Goal: Task Accomplishment & Management: Use online tool/utility

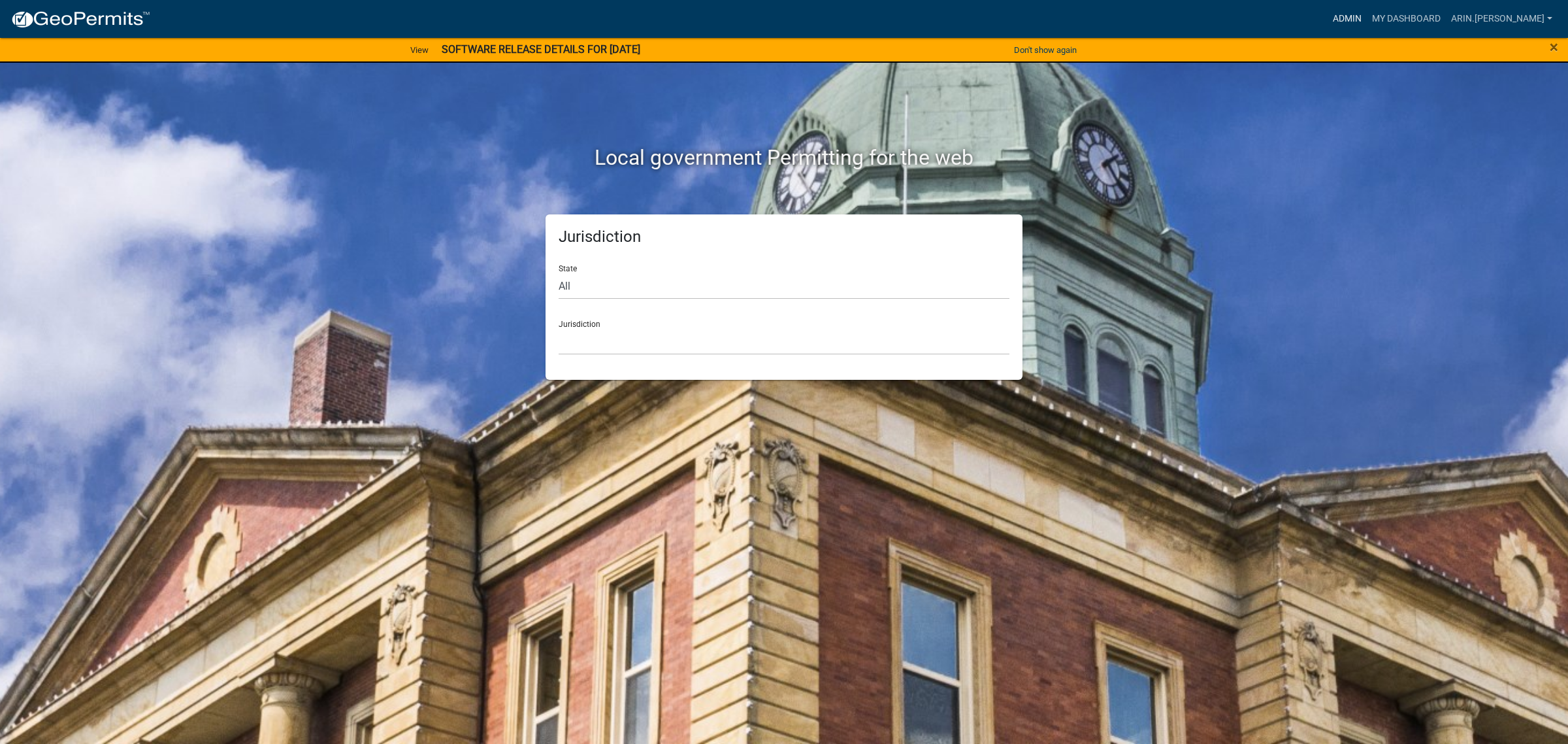
click at [1367, 8] on link "Admin" at bounding box center [1347, 18] width 39 height 25
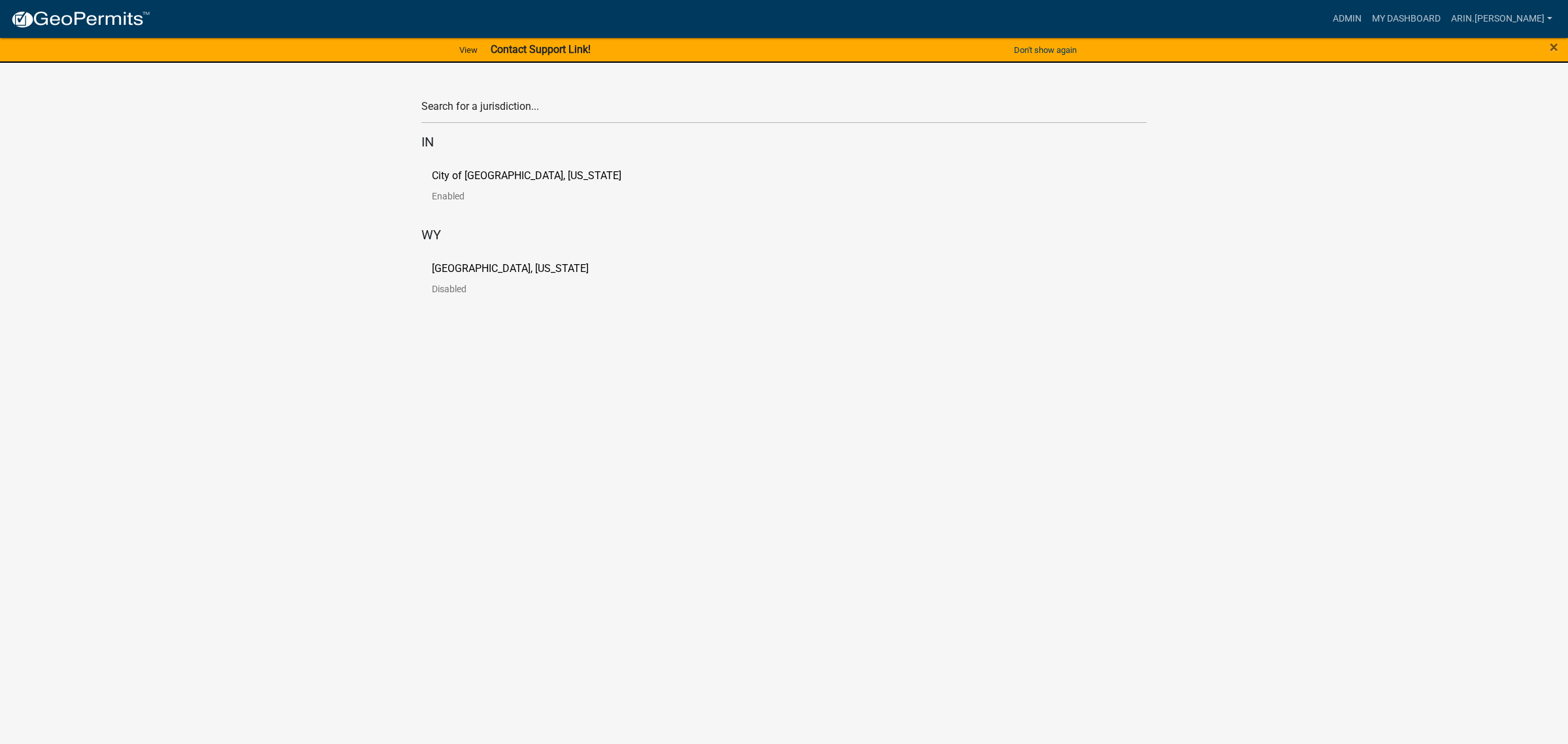
click at [503, 275] on link "[GEOGRAPHIC_DATA], [US_STATE] Disabled" at bounding box center [520, 283] width 178 height 40
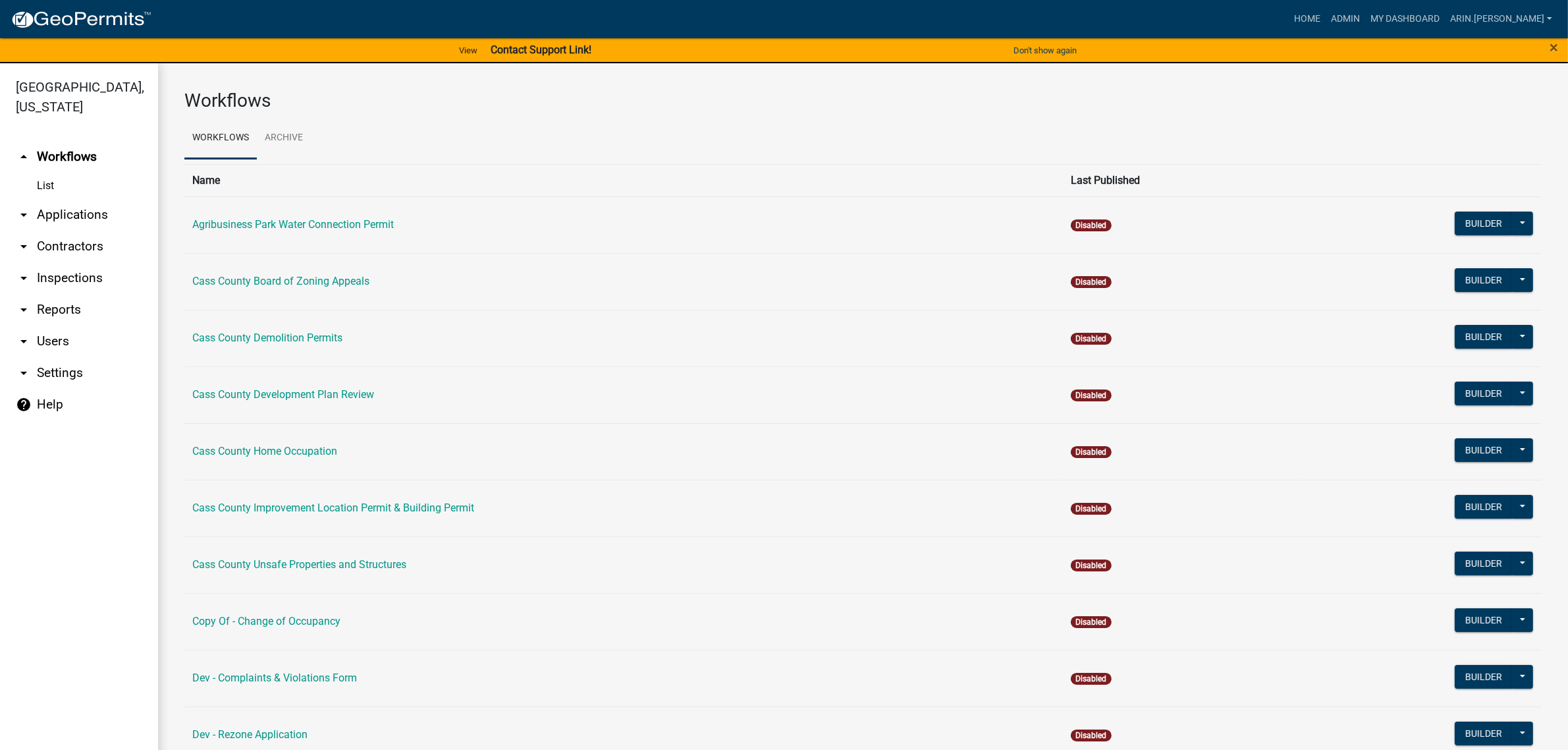
click at [93, 199] on link "arrow_drop_down Applications" at bounding box center [79, 215] width 158 height 32
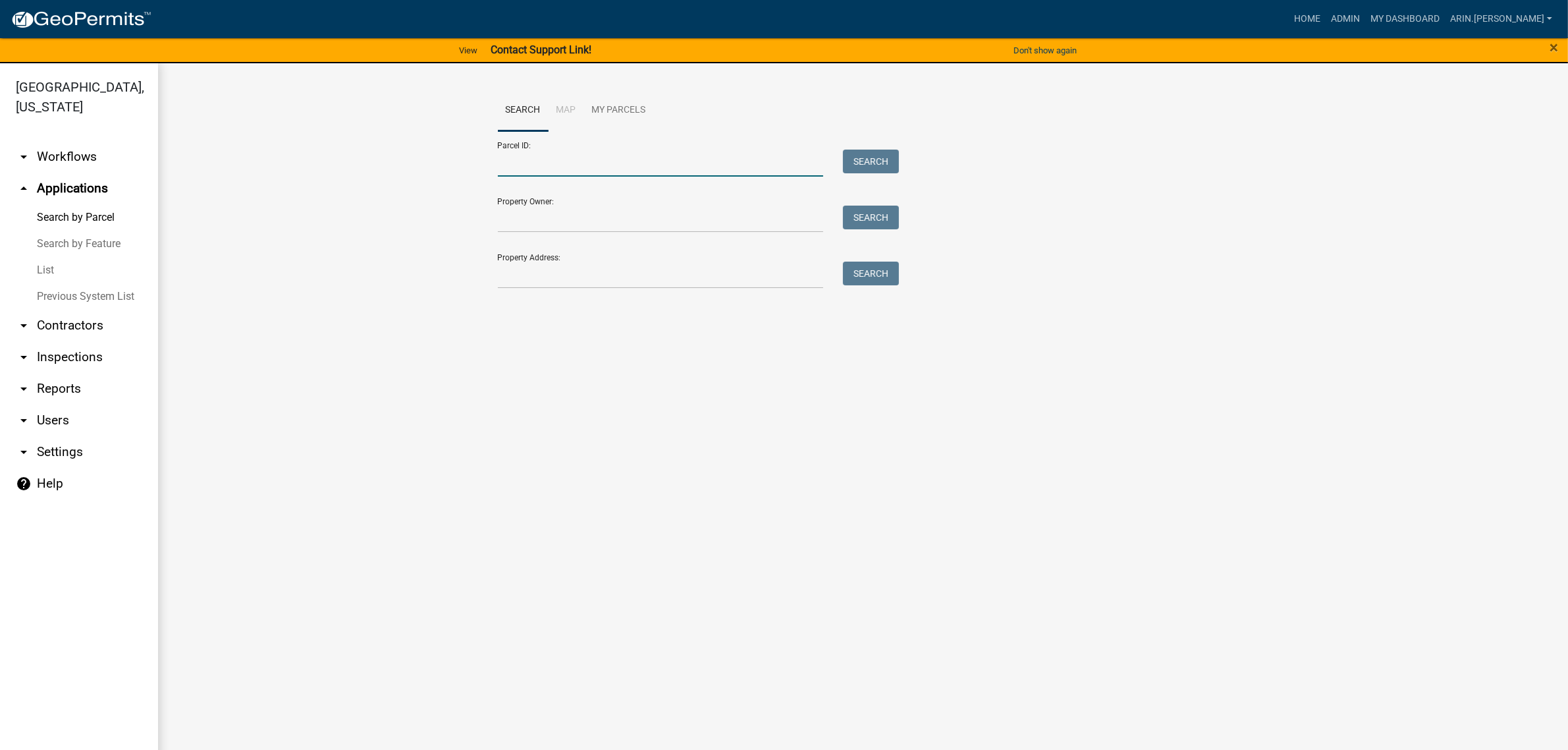
click at [533, 156] on input "Parcel ID:" at bounding box center [661, 163] width 326 height 27
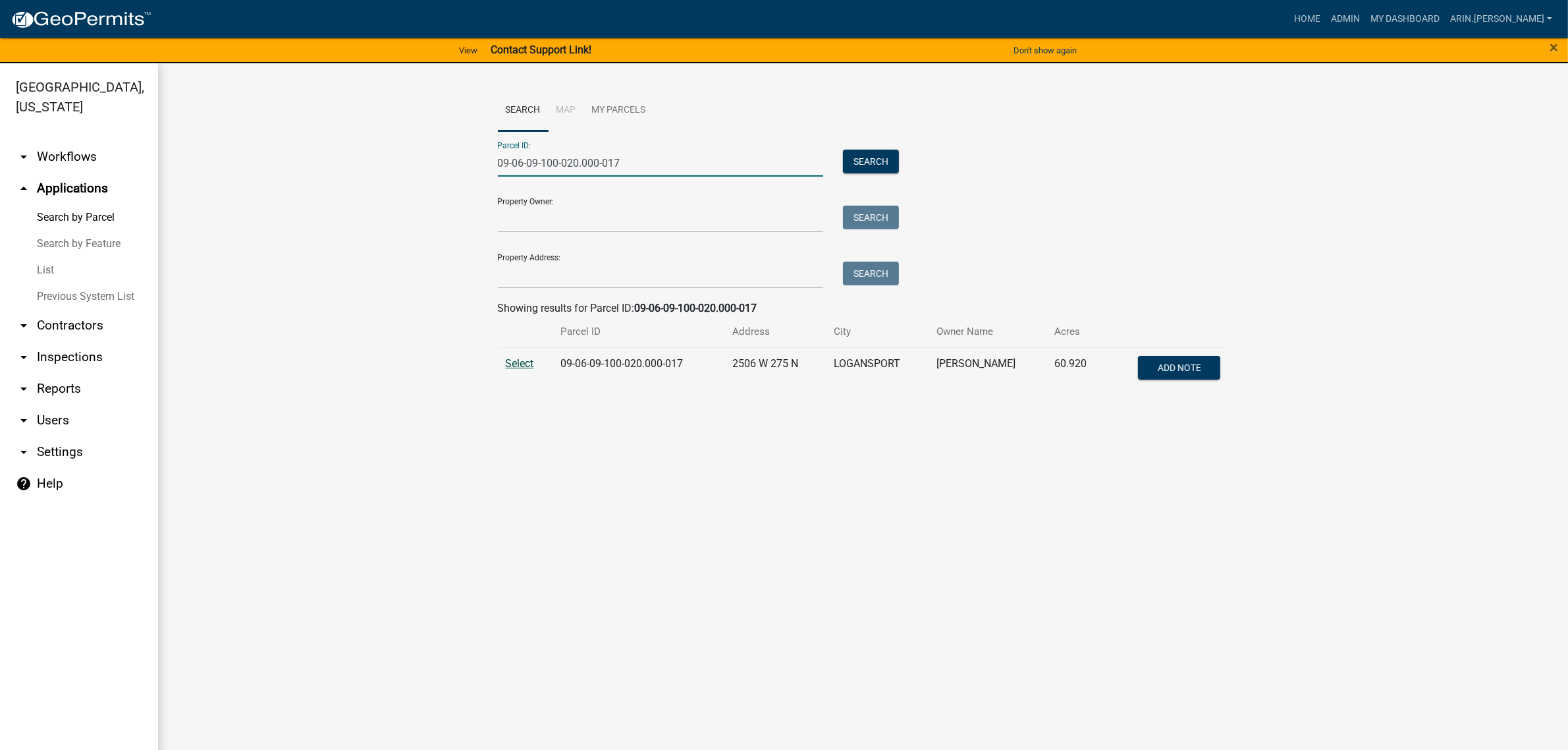
type input "09-06-09-100-020.000-017"
click at [524, 366] on span "Select" at bounding box center [520, 364] width 28 height 12
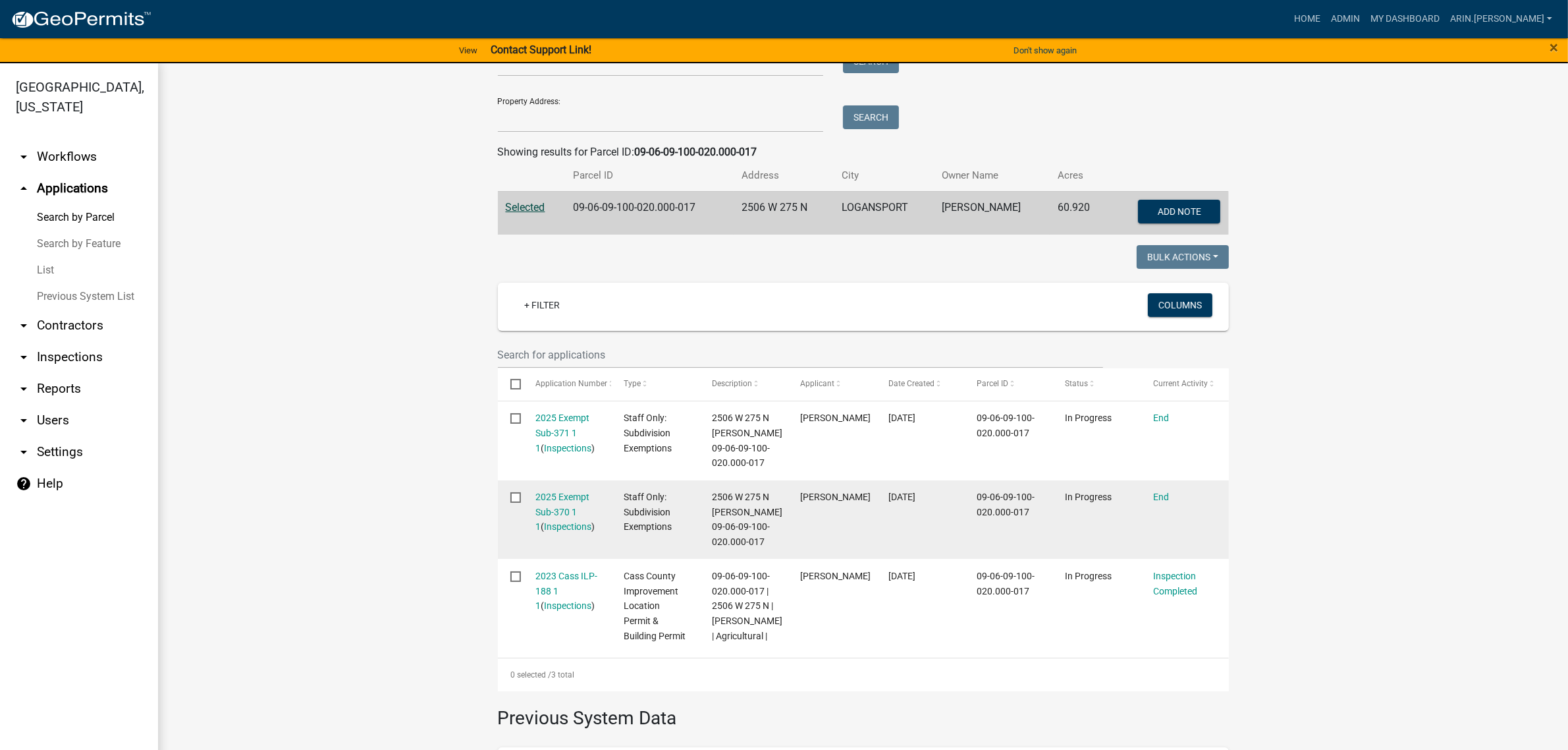
scroll to position [165, 0]
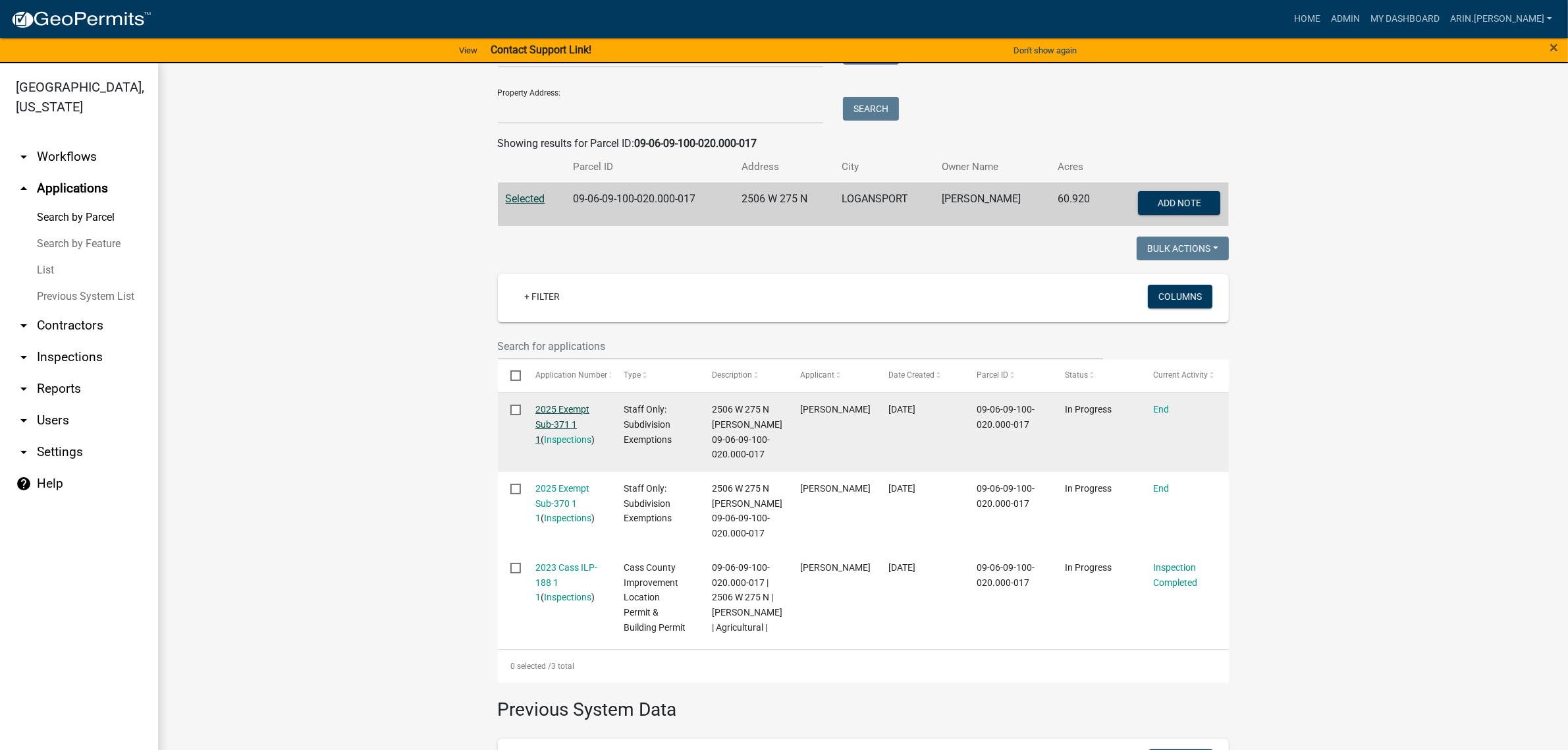
click at [538, 419] on link "2025 Exempt Sub-371 1 1" at bounding box center [562, 425] width 54 height 41
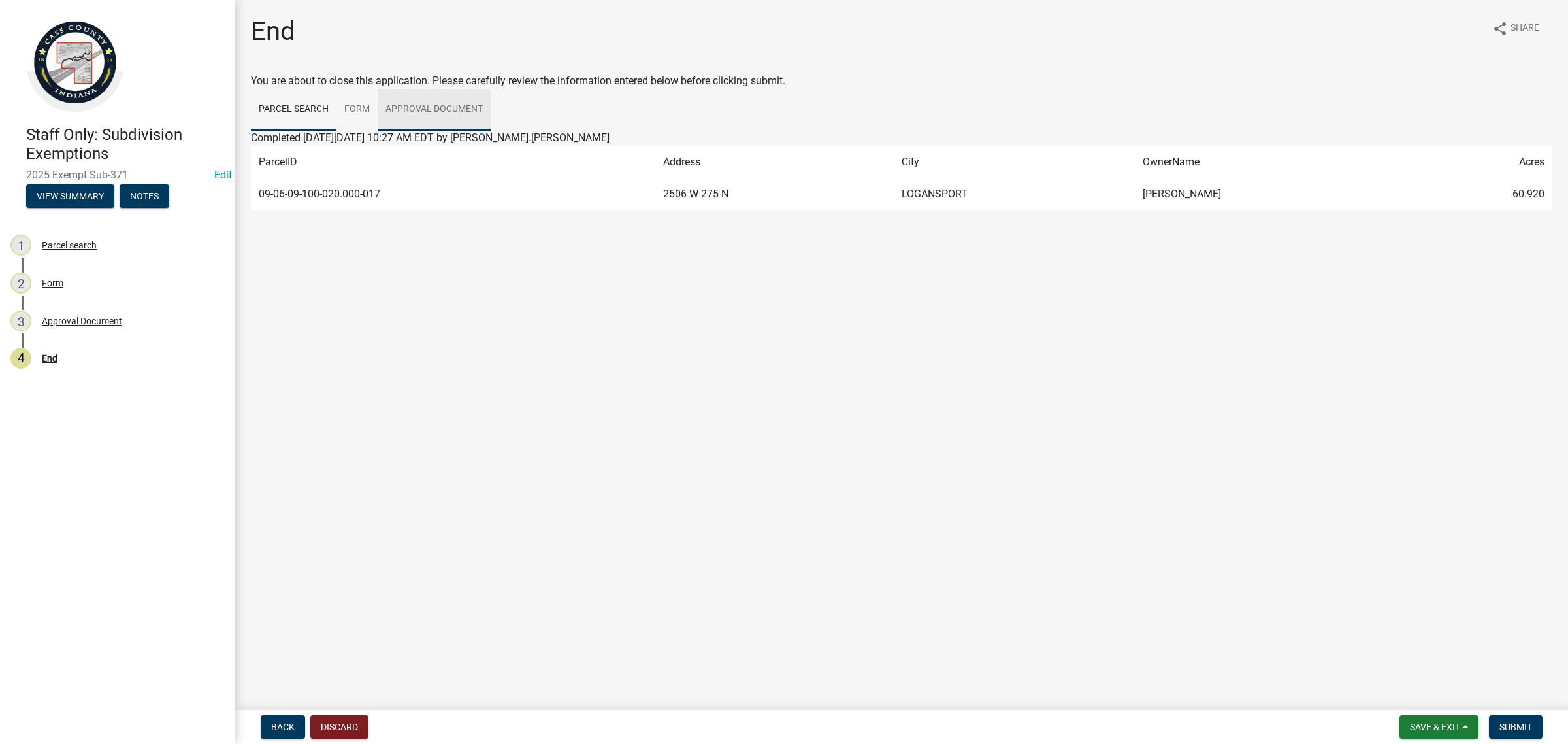
click at [430, 106] on link "Approval Document" at bounding box center [433, 110] width 113 height 42
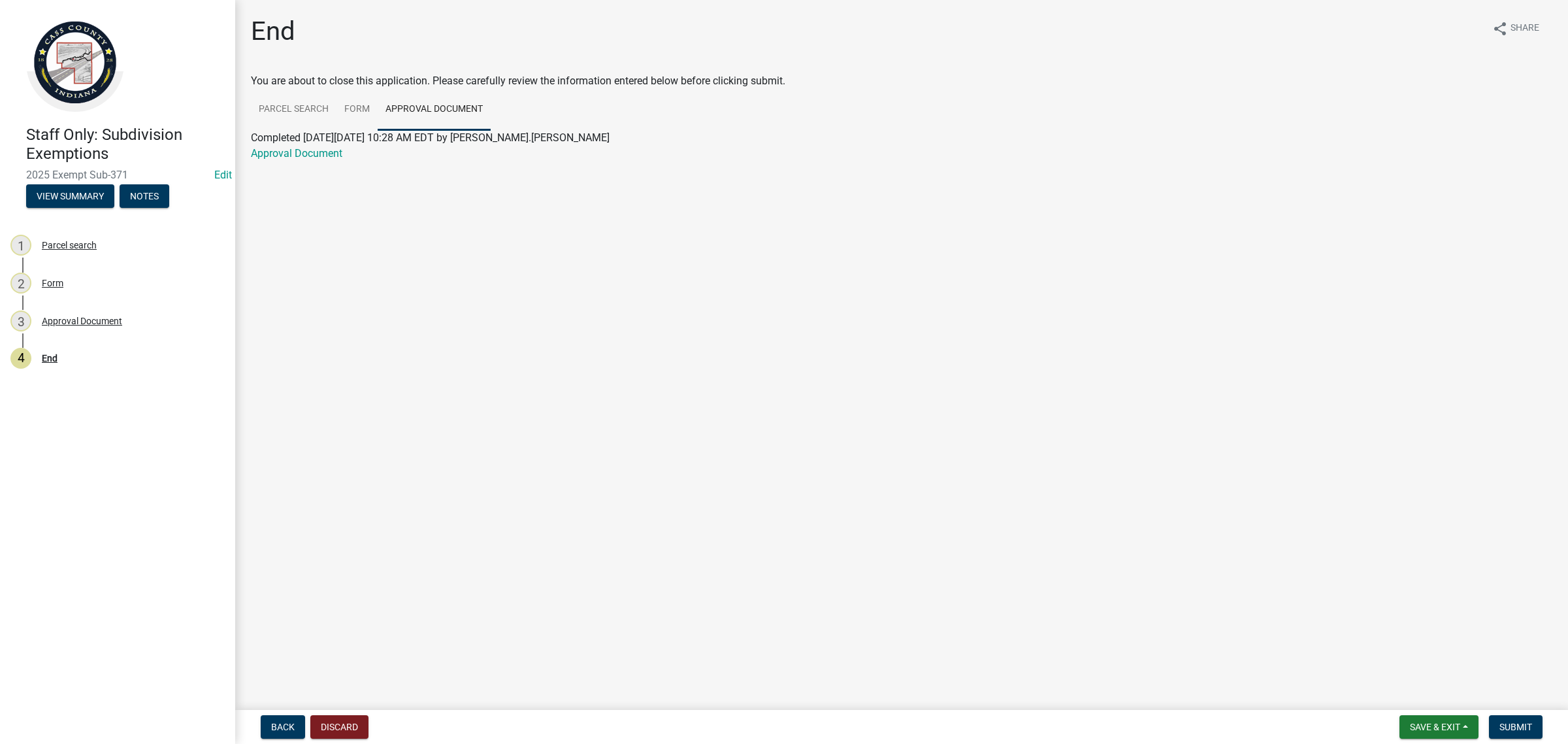
click at [290, 159] on div "Approval Document" at bounding box center [902, 154] width 1321 height 16
click at [290, 157] on link "Approval Document" at bounding box center [297, 154] width 91 height 12
click at [1464, 720] on button "Save & Exit" at bounding box center [1439, 726] width 79 height 24
click at [1440, 701] on button "Save & Exit" at bounding box center [1426, 693] width 104 height 32
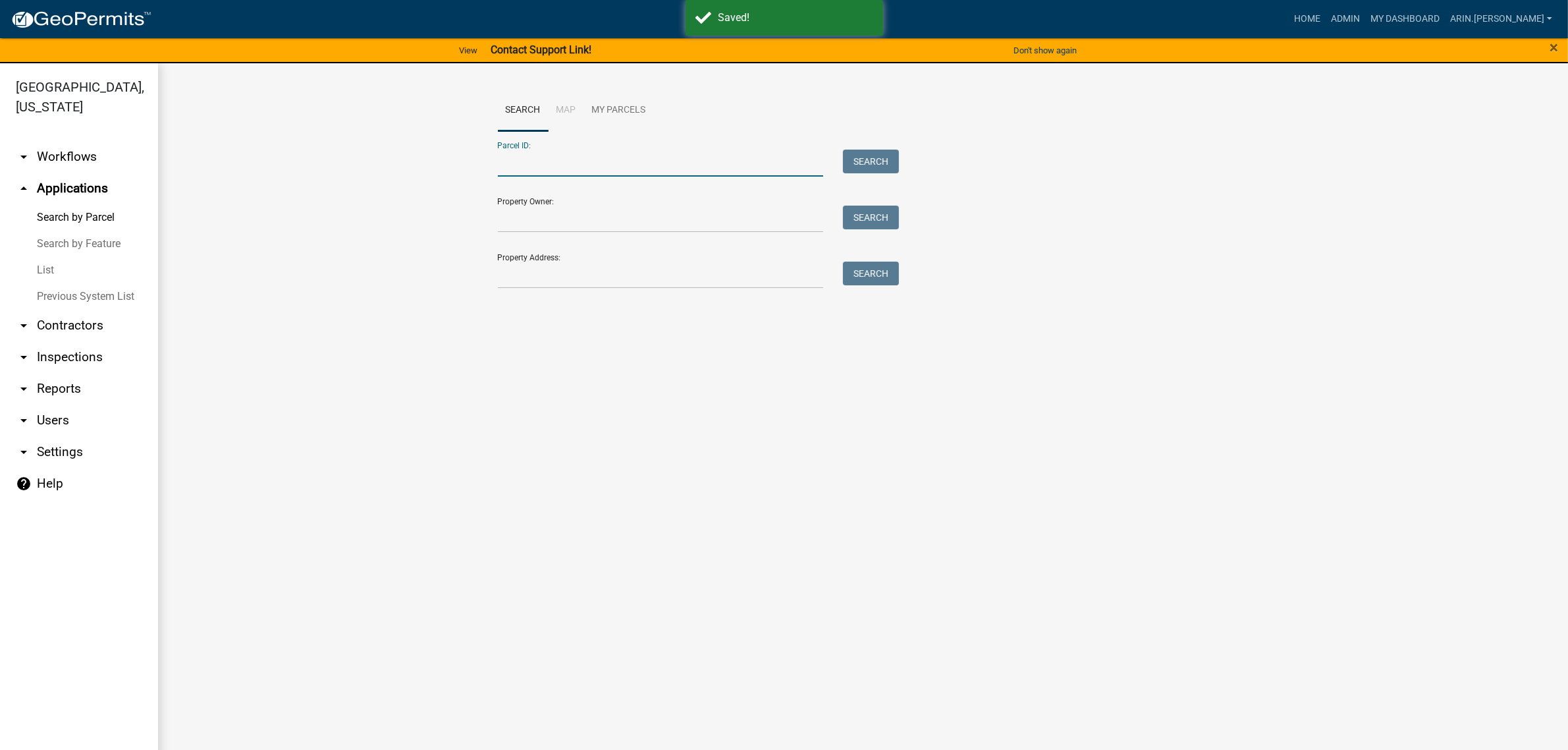
click at [555, 158] on input "Parcel ID:" at bounding box center [661, 163] width 326 height 27
click at [519, 168] on input "Parcel ID:" at bounding box center [661, 163] width 326 height 27
type input "09-06-09-100-020.000-017"
click at [863, 166] on button "Search" at bounding box center [870, 161] width 56 height 24
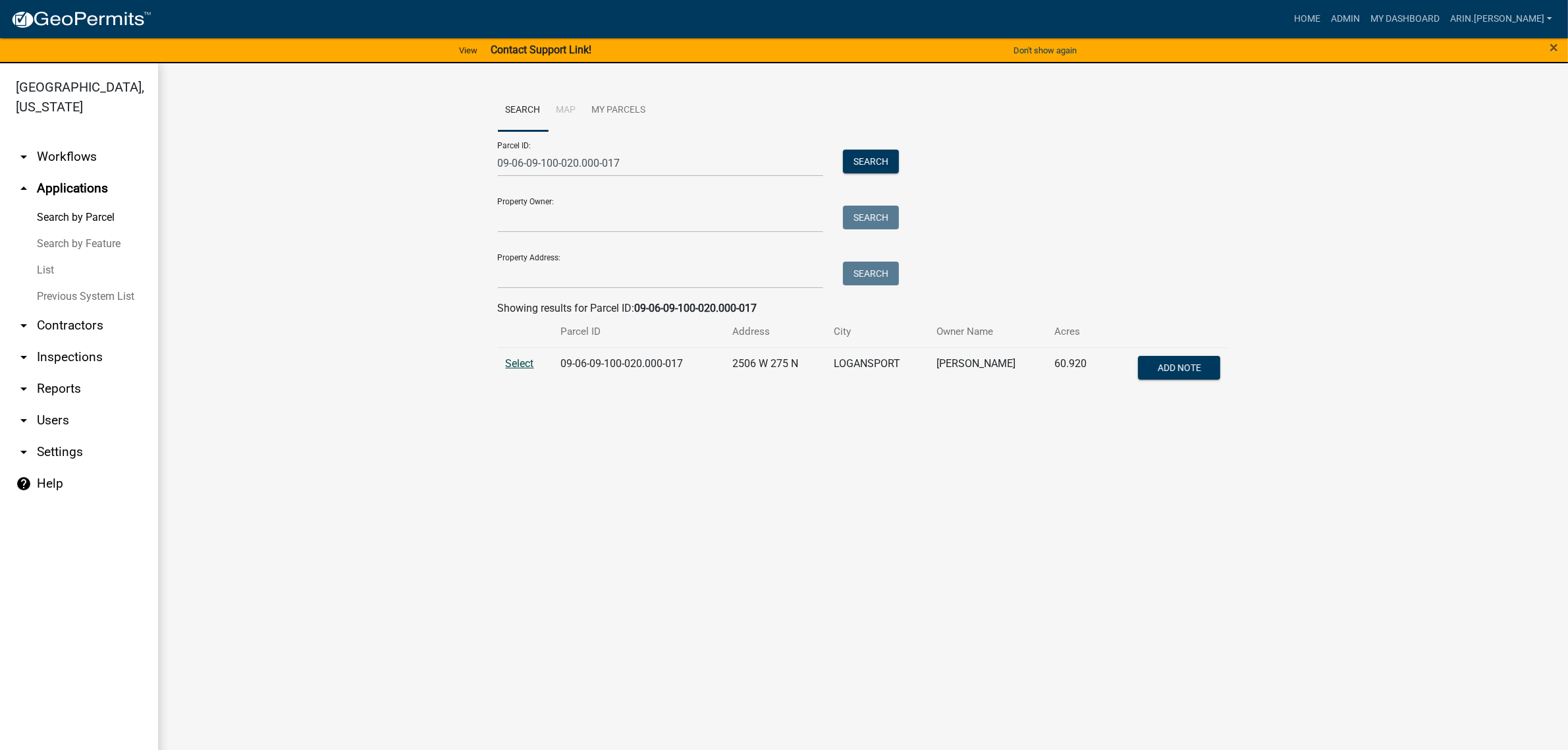
click at [527, 361] on span "Select" at bounding box center [520, 364] width 28 height 12
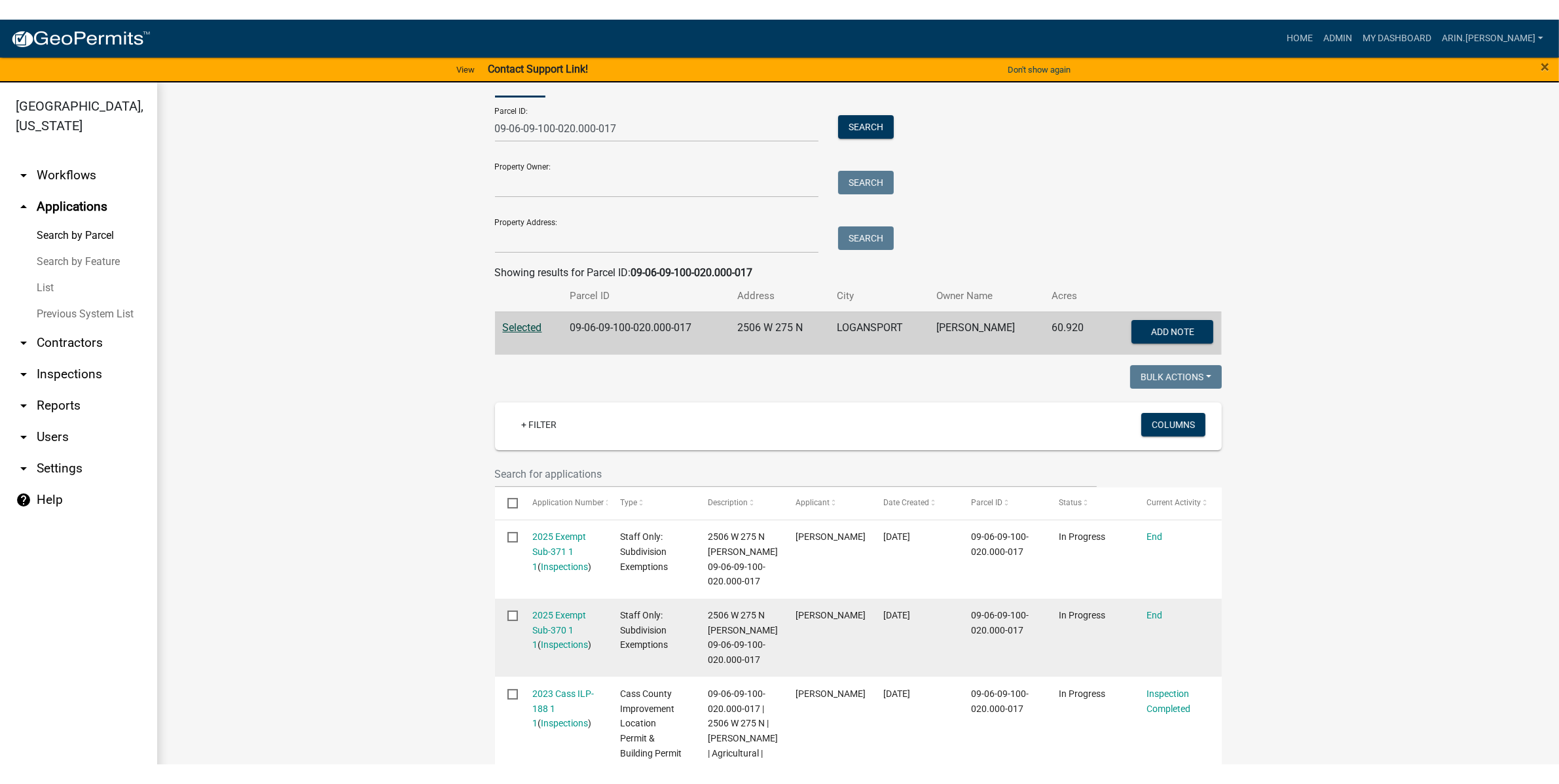
scroll to position [82, 0]
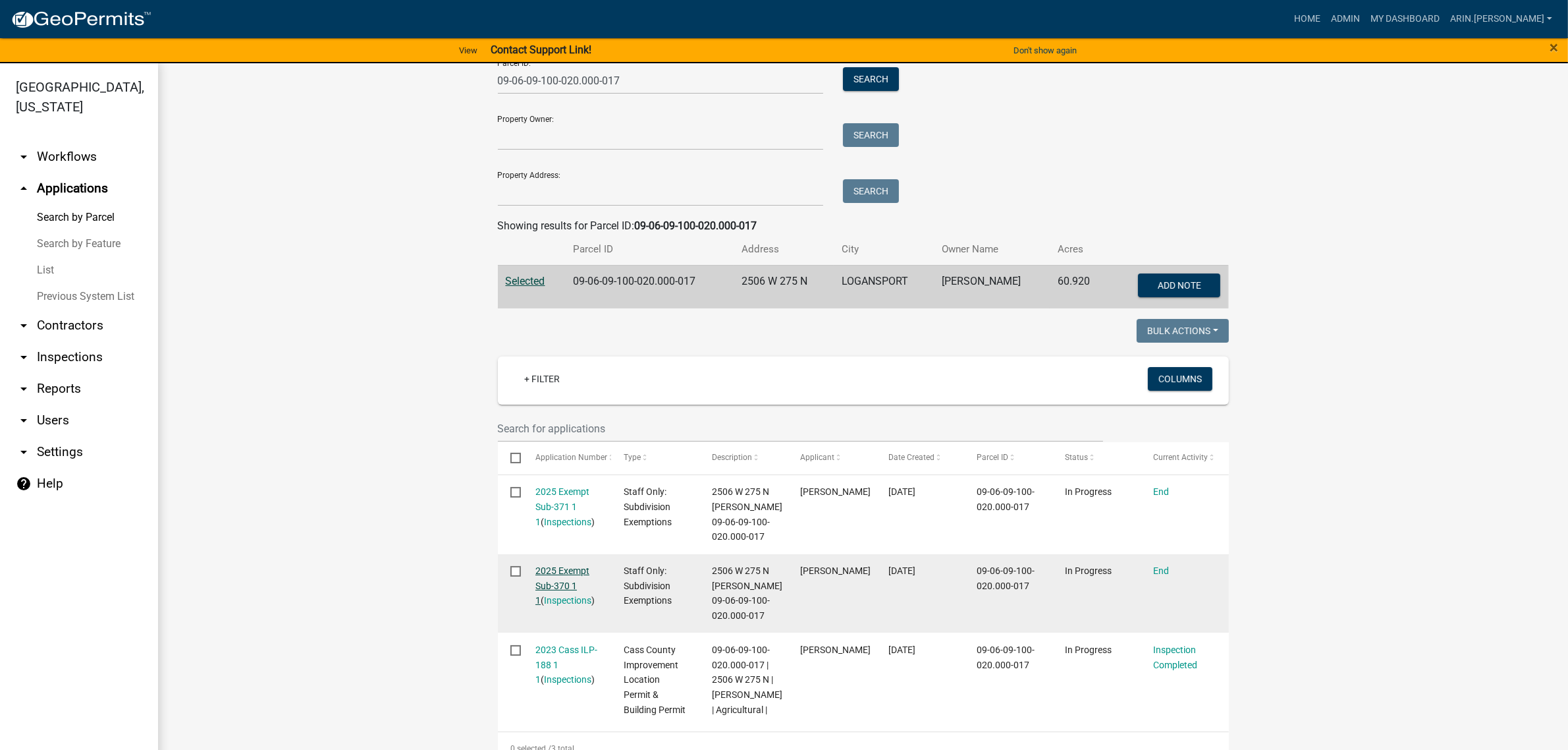
click at [544, 587] on link "2025 Exempt Sub-370 1 1" at bounding box center [562, 585] width 54 height 41
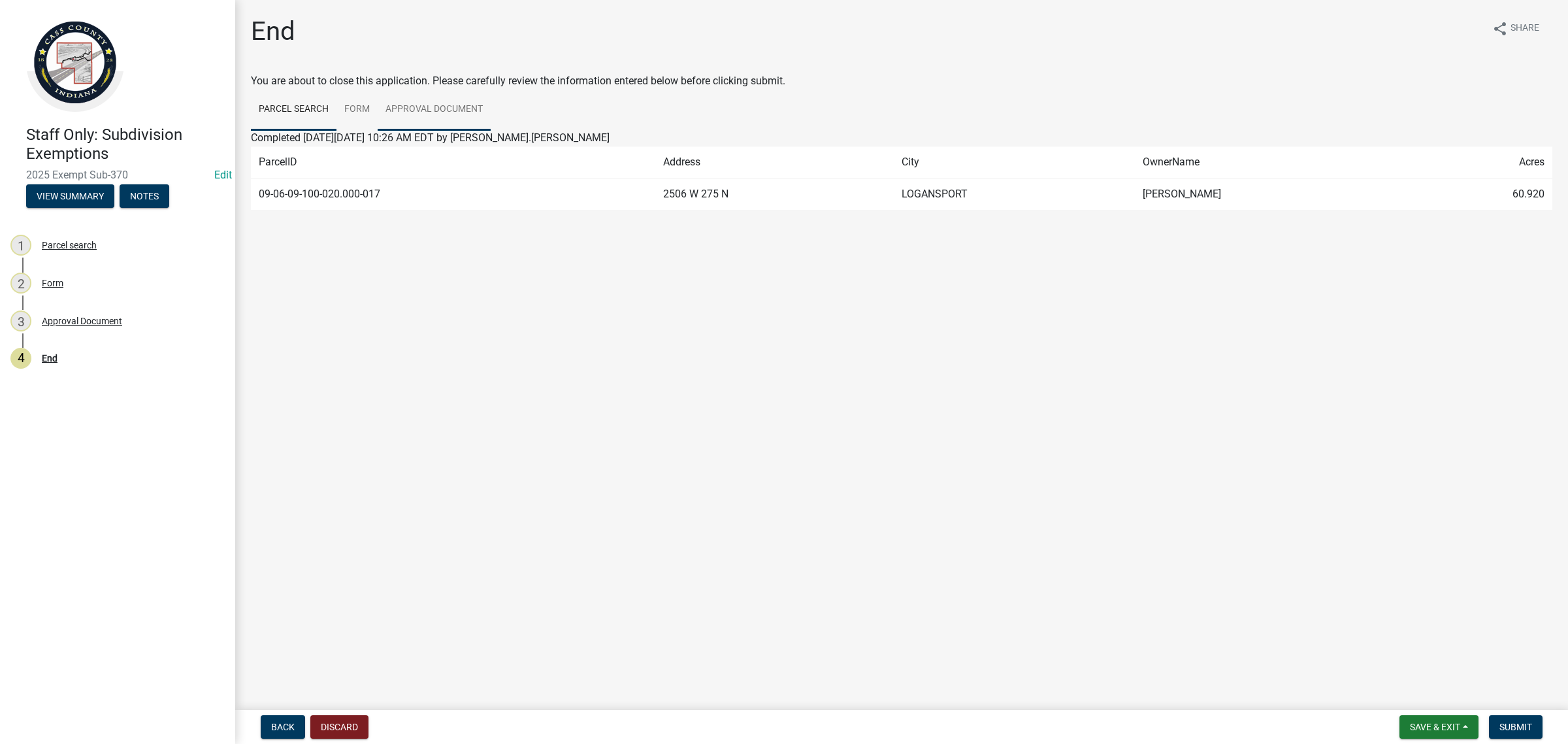
click at [452, 111] on link "Approval Document" at bounding box center [433, 110] width 113 height 42
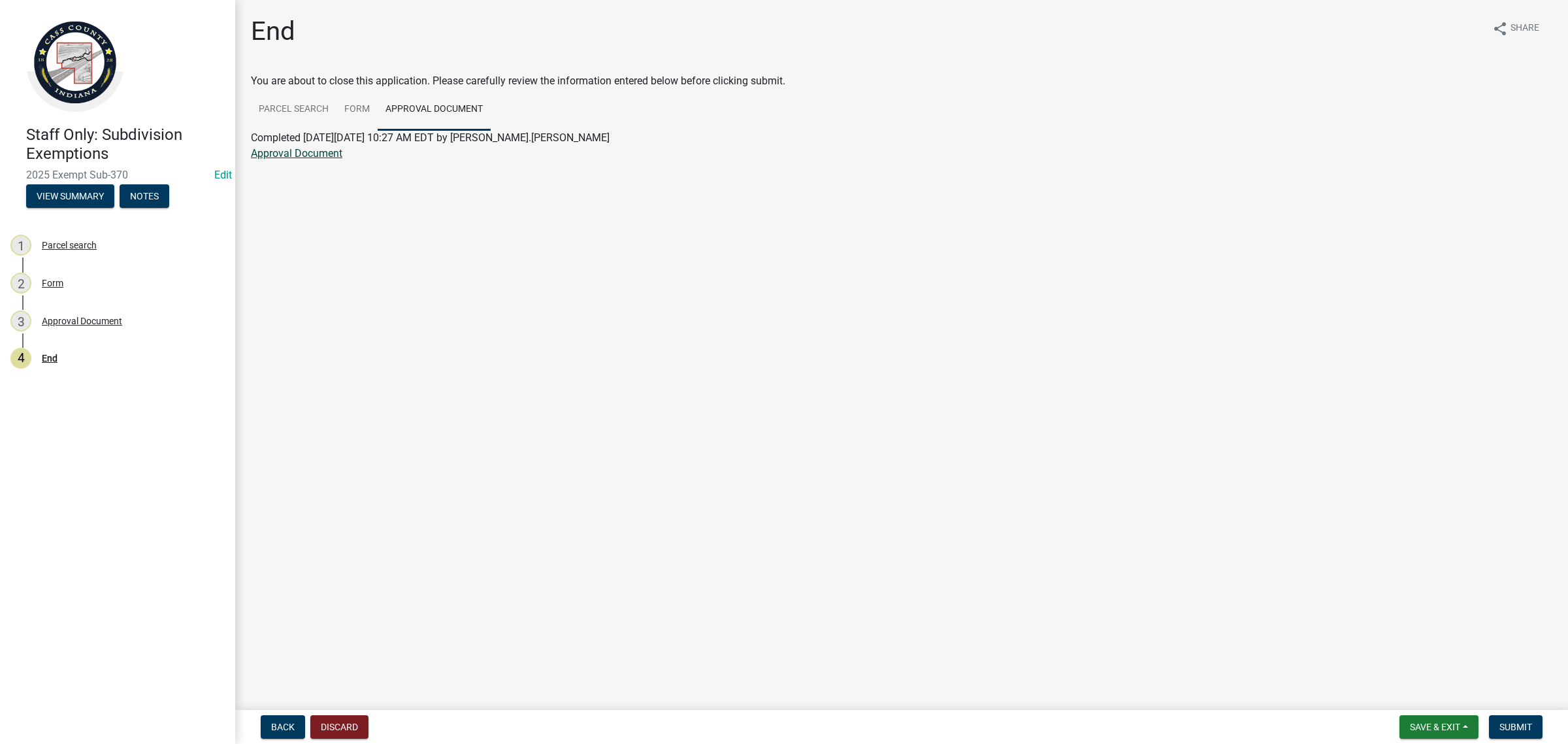
click at [301, 154] on link "Approval Document" at bounding box center [297, 154] width 91 height 12
click at [1416, 727] on span "Save & Exit" at bounding box center [1435, 726] width 50 height 11
click at [1404, 698] on button "Save & Exit" at bounding box center [1426, 693] width 104 height 32
